Goal: Transaction & Acquisition: Purchase product/service

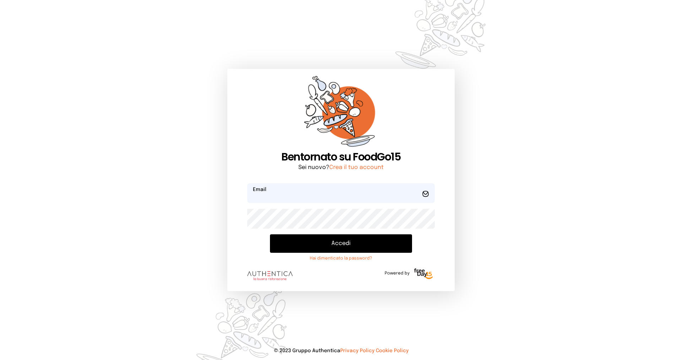
type input "**********"
click at [323, 242] on button "Accedi" at bounding box center [341, 243] width 142 height 18
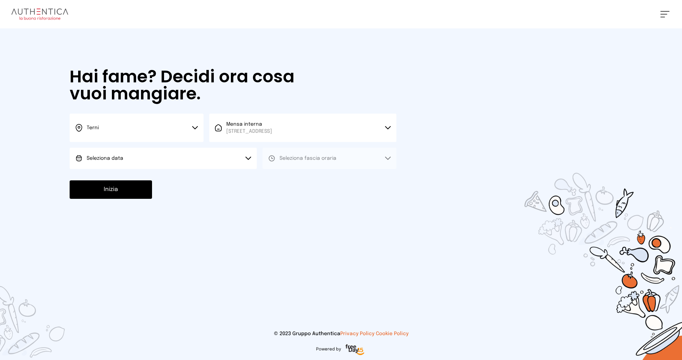
click at [136, 132] on button "Terni" at bounding box center [137, 128] width 134 height 28
click at [138, 150] on li "Terni" at bounding box center [137, 151] width 134 height 19
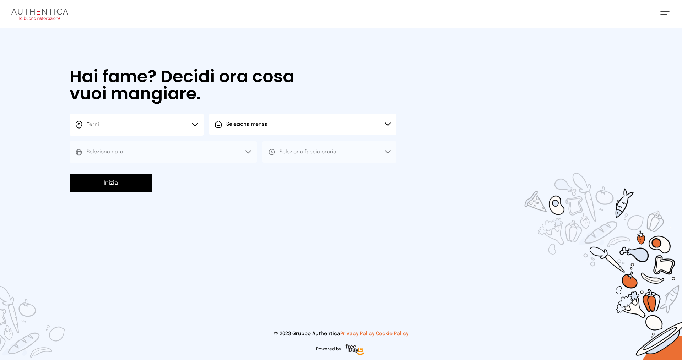
click at [261, 126] on span "Seleziona mensa" at bounding box center [247, 124] width 42 height 5
click at [265, 148] on span "[STREET_ADDRESS]" at bounding box center [249, 151] width 46 height 7
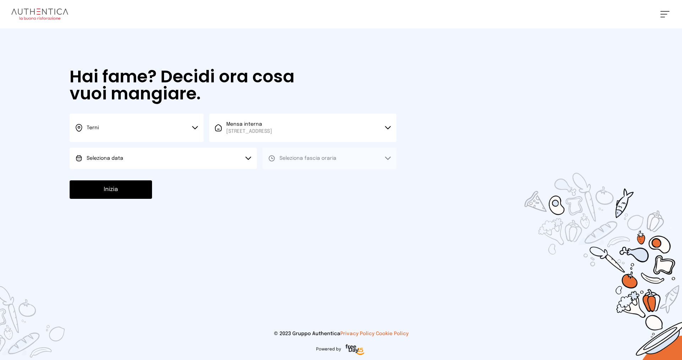
click at [170, 161] on button "Seleziona data" at bounding box center [163, 158] width 187 height 21
click at [169, 178] on li "[DATE], [DATE]" at bounding box center [163, 178] width 187 height 18
click at [296, 161] on span "Seleziona fascia oraria" at bounding box center [307, 158] width 57 height 7
click at [301, 176] on li "Pranzo" at bounding box center [329, 178] width 134 height 18
click at [106, 193] on button "Inizia" at bounding box center [111, 189] width 82 height 18
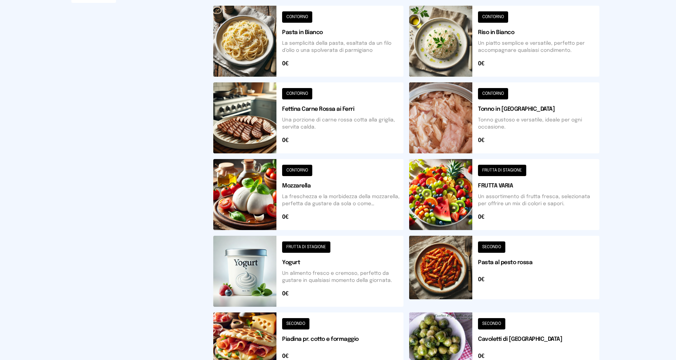
scroll to position [220, 0]
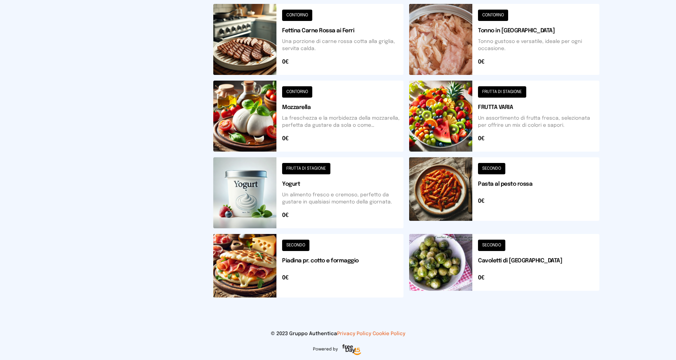
click at [494, 244] on button at bounding box center [504, 266] width 190 height 64
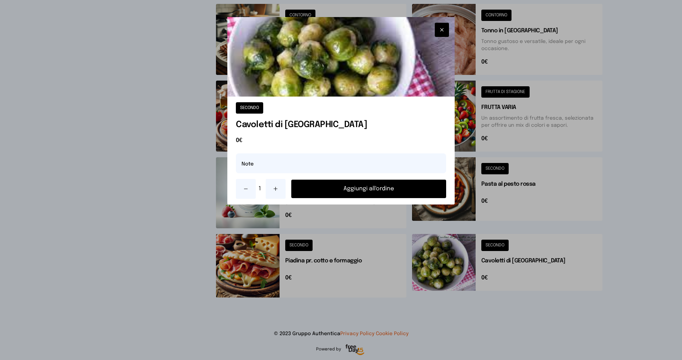
click at [341, 188] on button "Aggiungi all'ordine" at bounding box center [368, 189] width 155 height 18
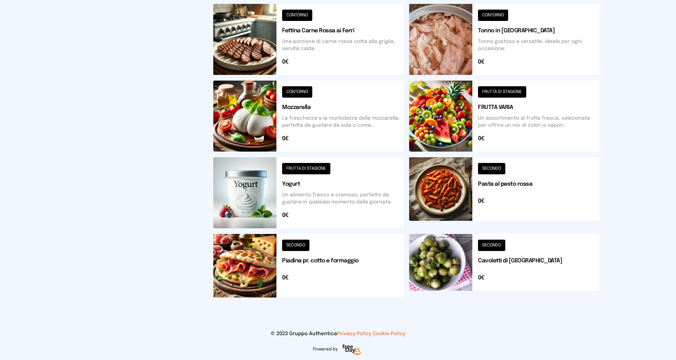
click at [503, 92] on button at bounding box center [504, 116] width 190 height 71
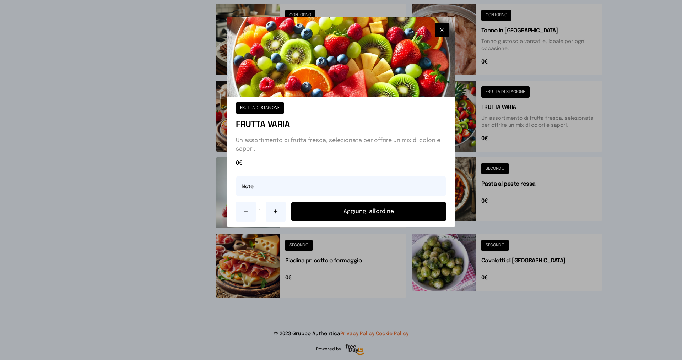
click at [399, 211] on button "Aggiungi all'ordine" at bounding box center [368, 211] width 155 height 18
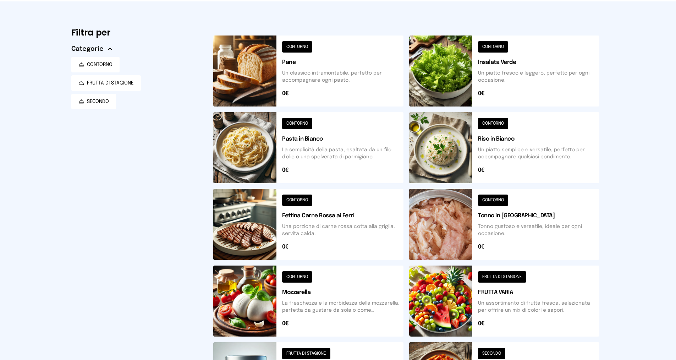
scroll to position [0, 0]
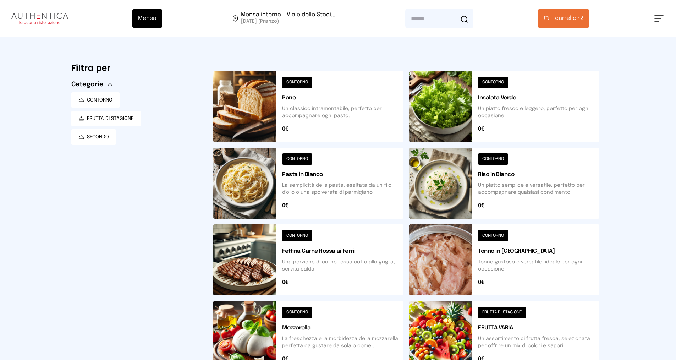
click at [497, 83] on button at bounding box center [504, 106] width 190 height 71
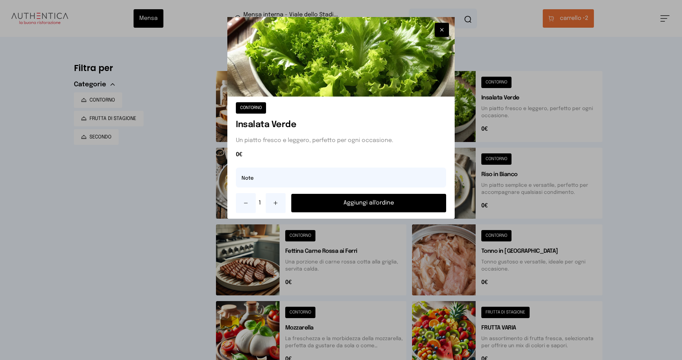
click at [375, 202] on button "Aggiungi all'ordine" at bounding box center [368, 203] width 155 height 18
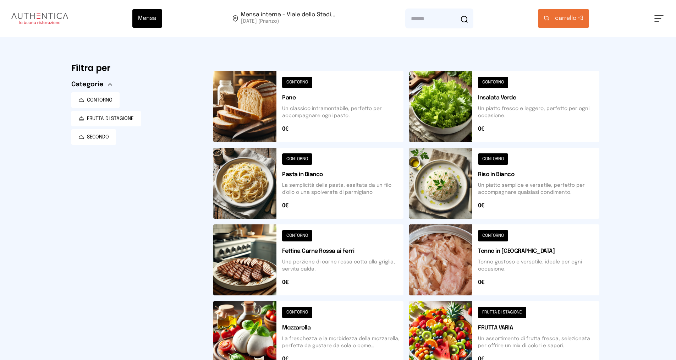
click at [486, 233] on button at bounding box center [504, 259] width 190 height 71
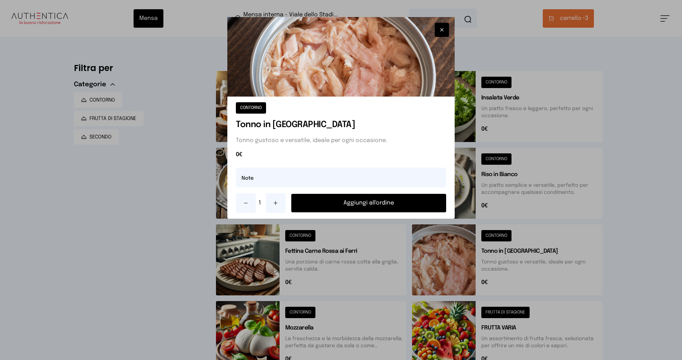
click at [397, 203] on button "Aggiungi all'ordine" at bounding box center [368, 203] width 155 height 18
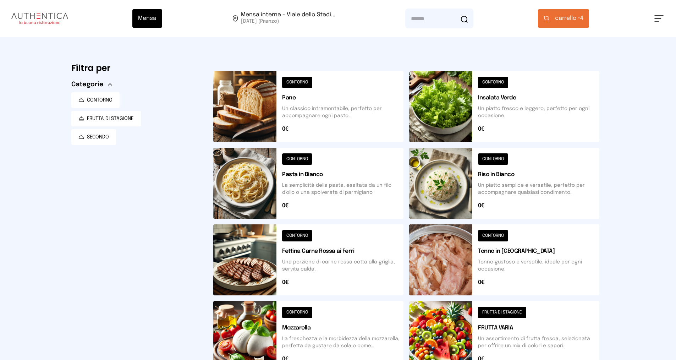
click at [568, 17] on span "carrello •" at bounding box center [567, 18] width 25 height 9
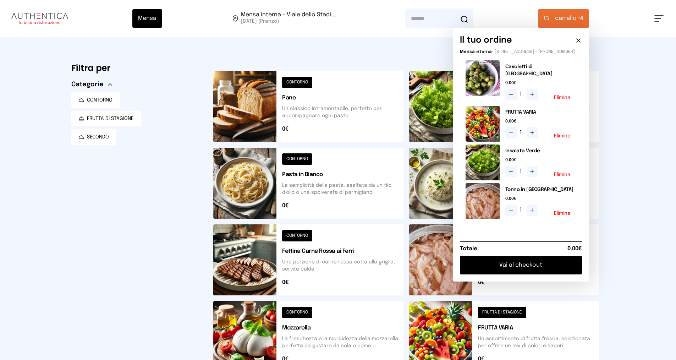
click at [537, 262] on button "Vai al checkout" at bounding box center [521, 265] width 122 height 18
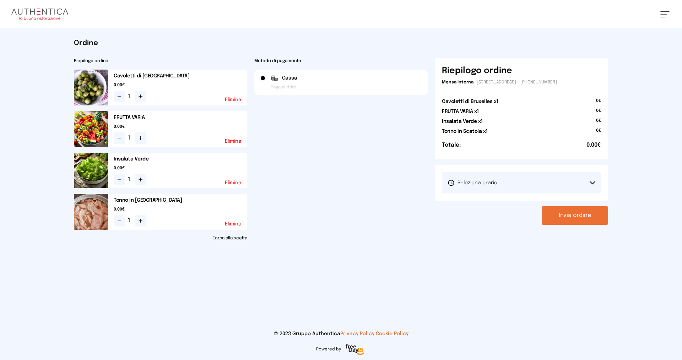
click at [469, 180] on span "Seleziona orario" at bounding box center [472, 182] width 50 height 7
click at [466, 201] on span "1° Turno (13:00 - 15:00)" at bounding box center [474, 202] width 54 height 7
click at [557, 215] on button "Invia ordine" at bounding box center [574, 215] width 66 height 18
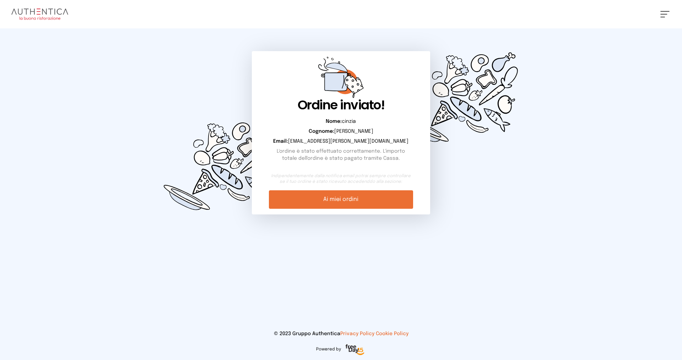
click at [390, 198] on link "Ai miei ordini" at bounding box center [341, 199] width 144 height 18
